Goal: Information Seeking & Learning: Learn about a topic

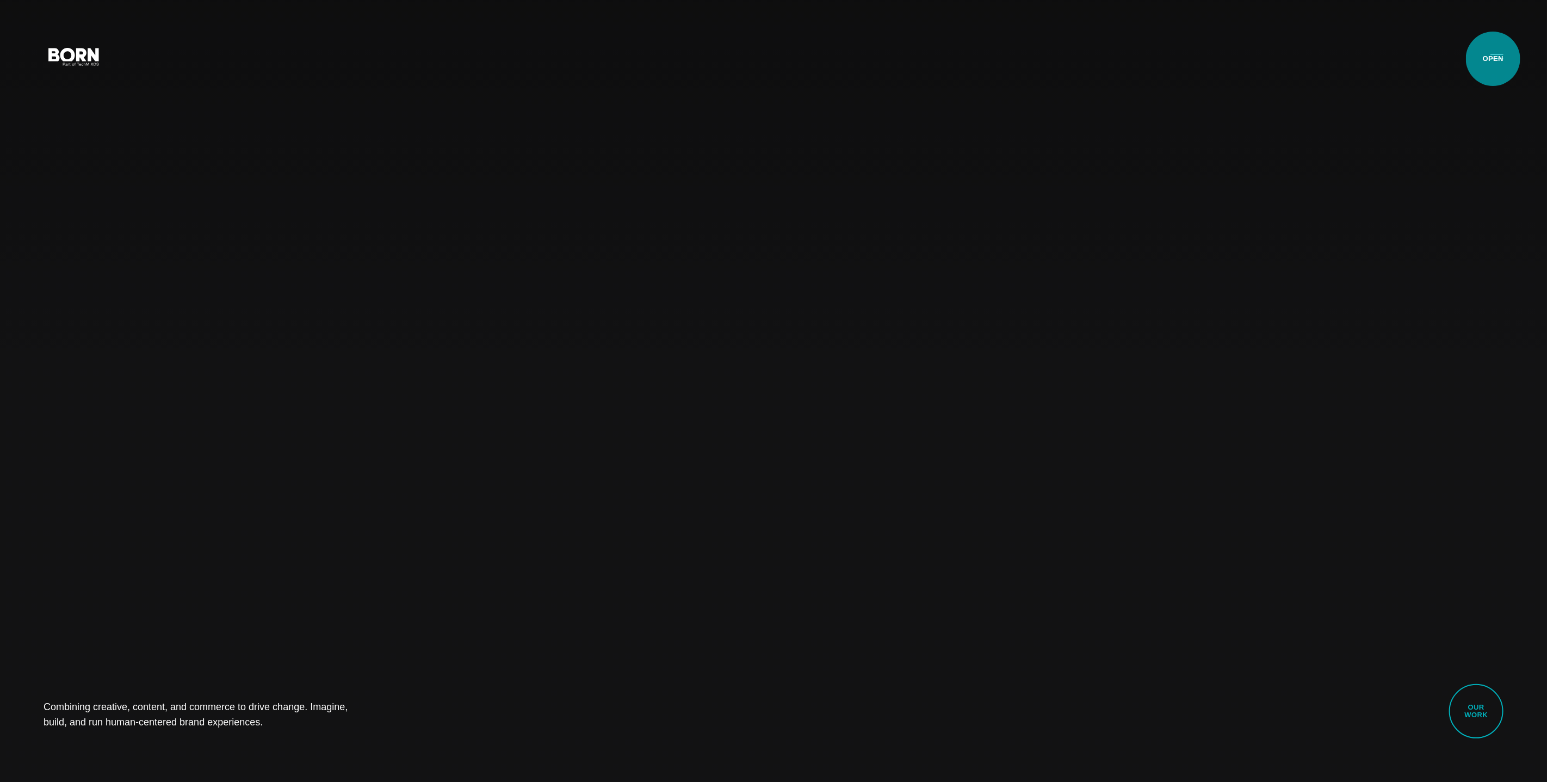
click at [1493, 59] on button "Primary Menu" at bounding box center [1497, 56] width 26 height 23
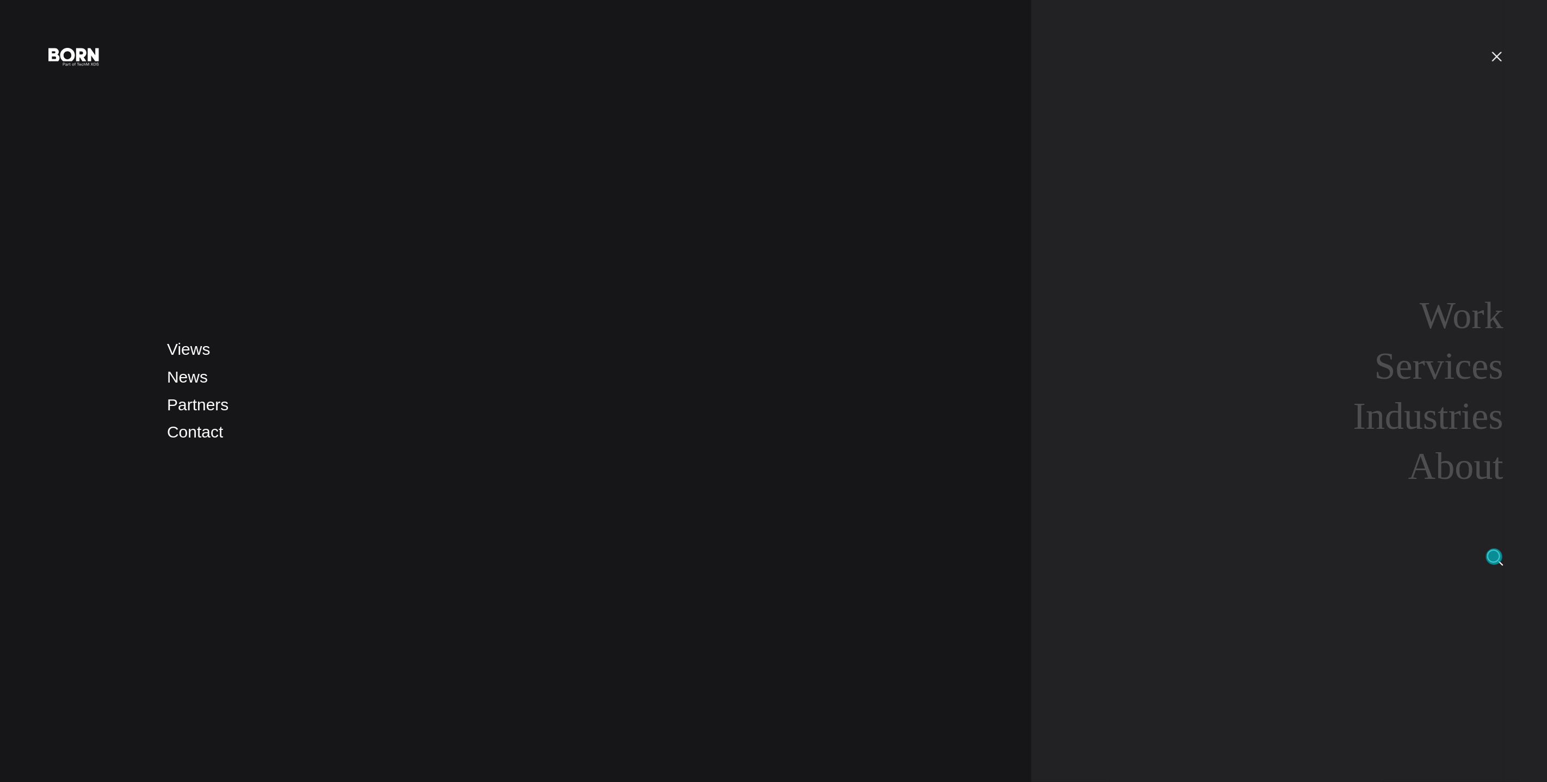
click at [1494, 556] on img at bounding box center [1495, 557] width 16 height 16
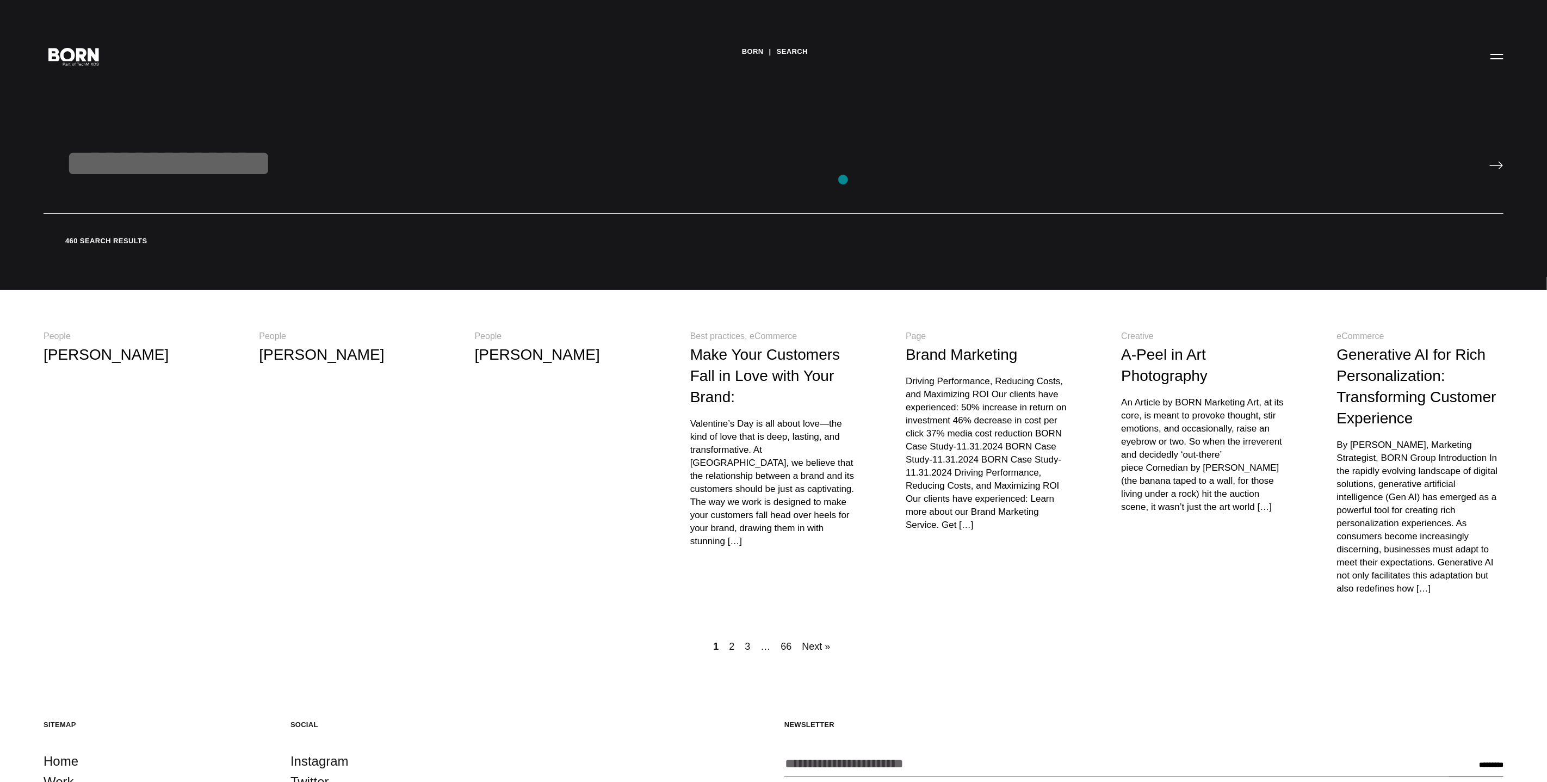
click at [843, 180] on input "text" at bounding box center [774, 177] width 1460 height 72
type input "**********"
click at [1489, 161] on input "image" at bounding box center [1496, 165] width 14 height 9
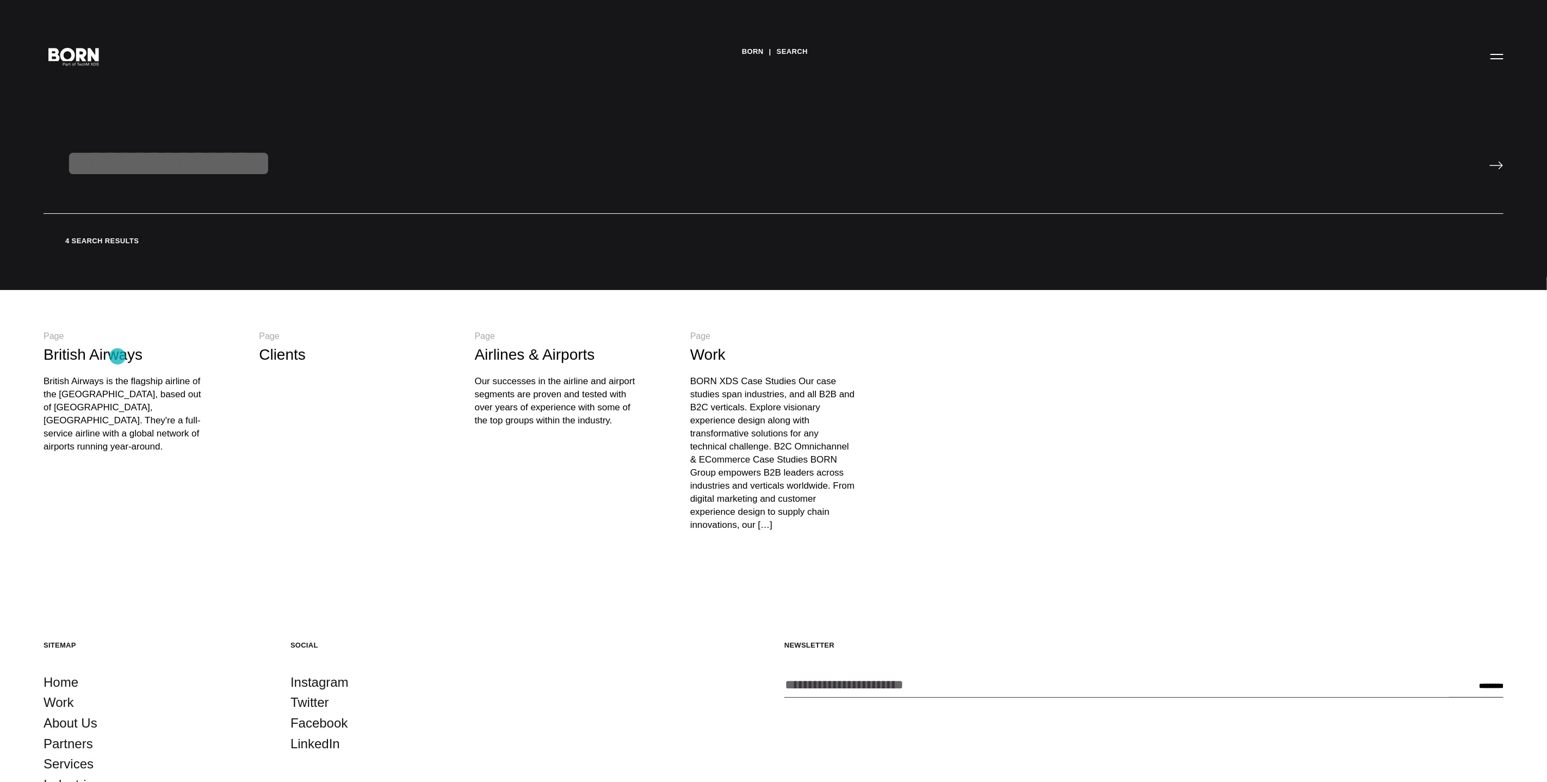
click at [117, 356] on link "British Airways" at bounding box center [93, 354] width 99 height 17
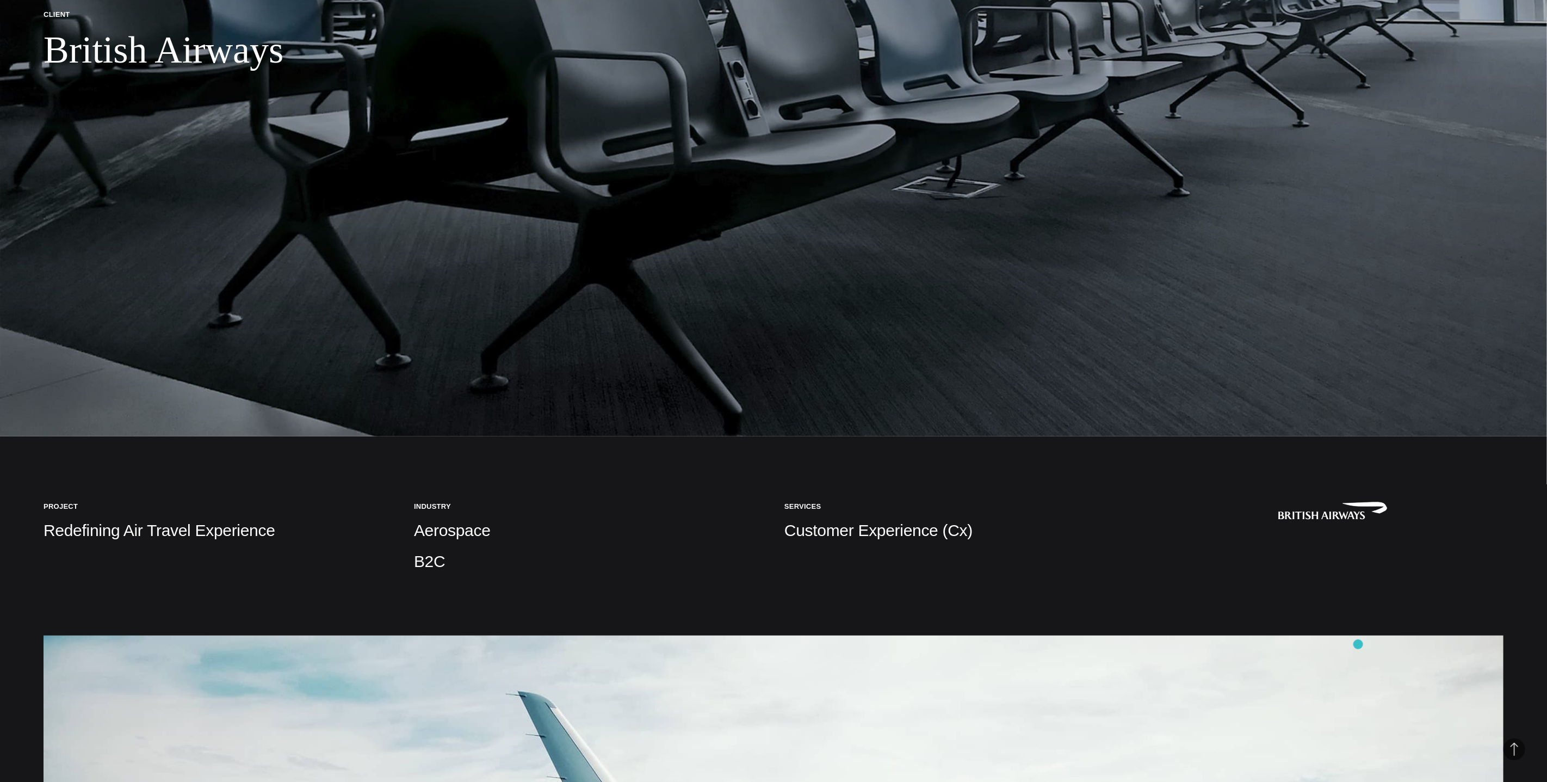
scroll to position [347, 0]
